Goal: Transaction & Acquisition: Purchase product/service

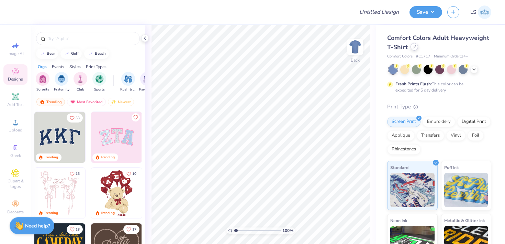
click at [415, 48] on icon at bounding box center [414, 46] width 3 height 3
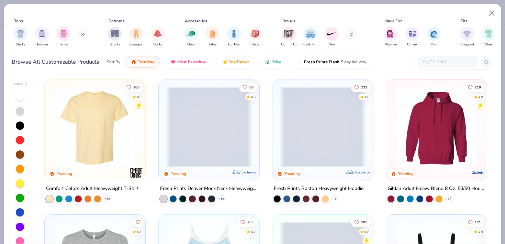
click at [438, 60] on input "text" at bounding box center [448, 62] width 53 height 8
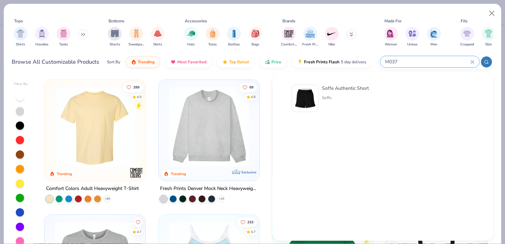
type input "M037"
click at [345, 90] on div "Soffe Authentic Short" at bounding box center [345, 88] width 47 height 7
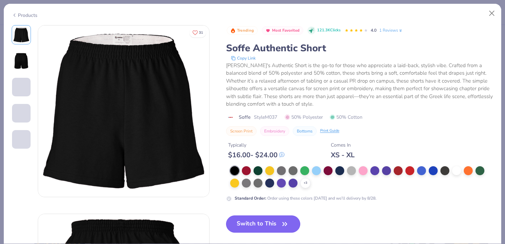
click at [256, 218] on button "Switch to This" at bounding box center [263, 223] width 75 height 17
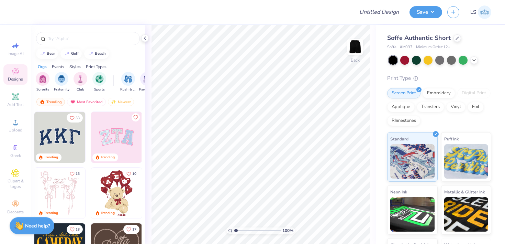
click at [109, 136] on img at bounding box center [116, 137] width 51 height 51
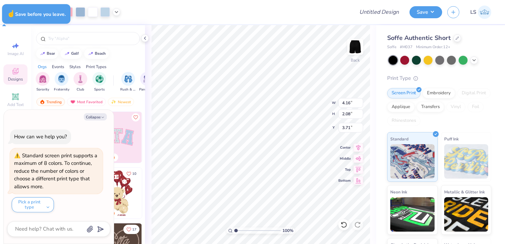
type textarea "x"
